Goal: Complete application form

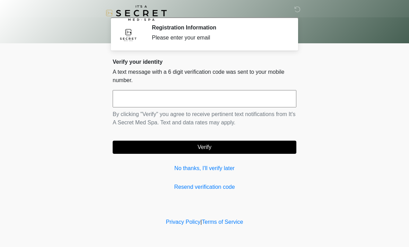
click at [147, 96] on input "text" at bounding box center [205, 98] width 184 height 17
type input "******"
click at [198, 150] on button "Verify" at bounding box center [205, 147] width 184 height 13
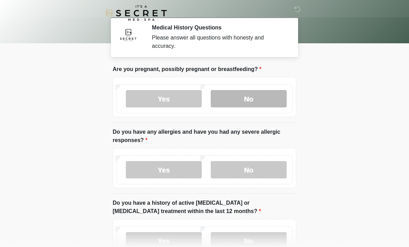
click at [251, 103] on label "No" at bounding box center [249, 98] width 76 height 17
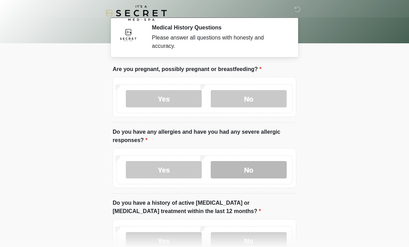
click at [253, 167] on label "No" at bounding box center [249, 169] width 76 height 17
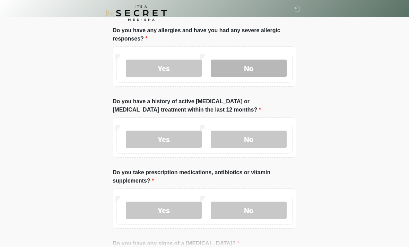
scroll to position [101, 0]
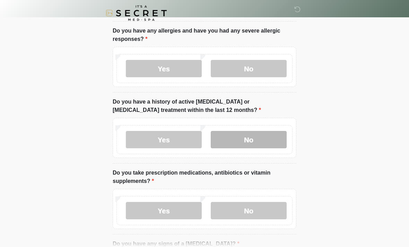
click at [245, 131] on label "No" at bounding box center [249, 139] width 76 height 17
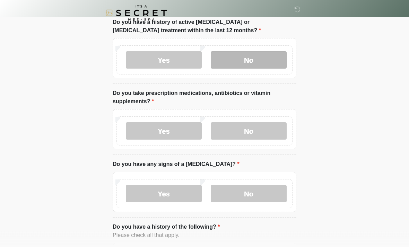
scroll to position [181, 0]
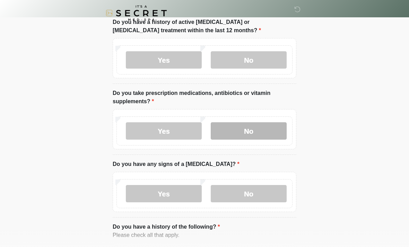
click at [249, 126] on label "No" at bounding box center [249, 130] width 76 height 17
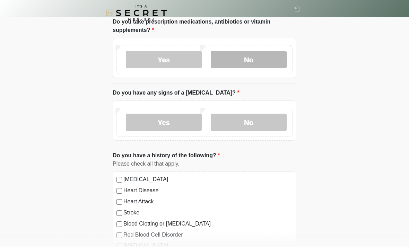
scroll to position [256, 0]
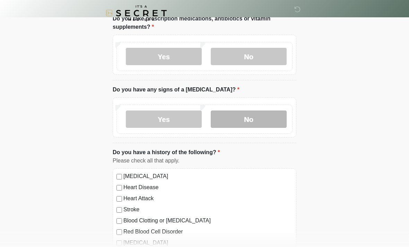
click at [242, 119] on label "No" at bounding box center [249, 119] width 76 height 17
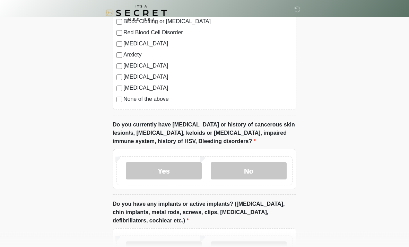
scroll to position [457, 0]
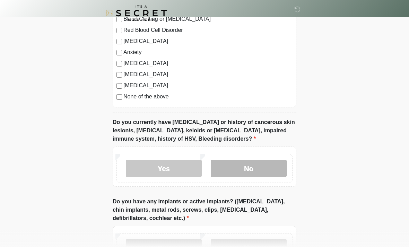
click at [251, 160] on label "No" at bounding box center [249, 168] width 76 height 17
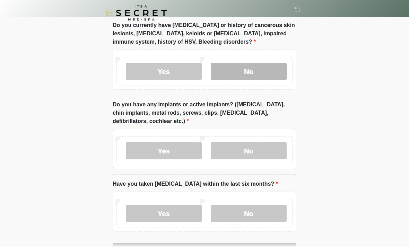
scroll to position [558, 0]
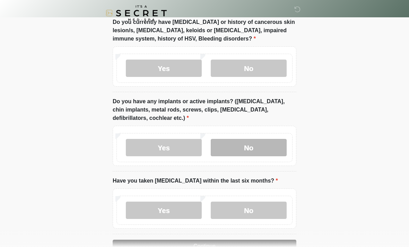
click at [246, 142] on label "No" at bounding box center [249, 147] width 76 height 17
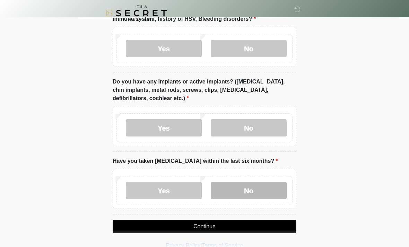
click at [247, 189] on label "No" at bounding box center [249, 190] width 76 height 17
click at [186, 227] on button "Continue" at bounding box center [205, 226] width 184 height 13
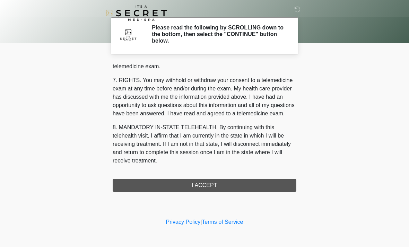
scroll to position [294, 0]
click at [196, 185] on button "I ACCEPT" at bounding box center [205, 185] width 184 height 13
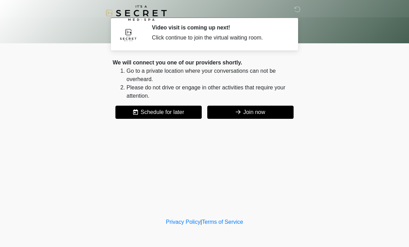
click at [272, 114] on button "Join now" at bounding box center [250, 112] width 86 height 13
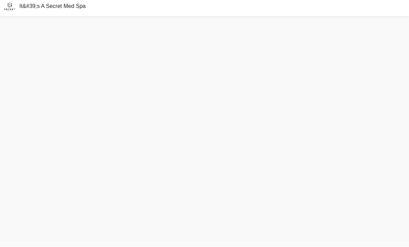
scroll to position [2, 0]
